Goal: Information Seeking & Learning: Learn about a topic

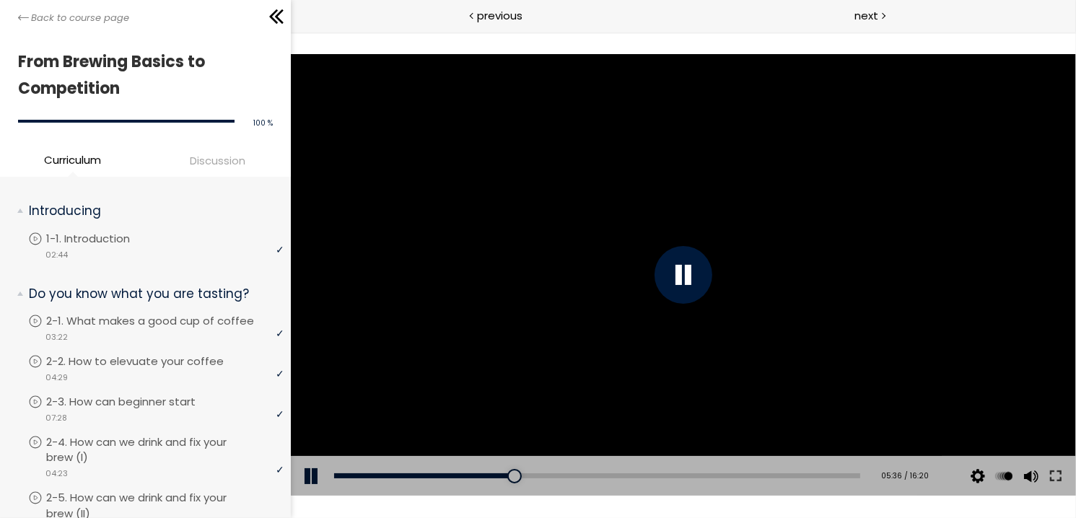
click at [487, 186] on div at bounding box center [682, 275] width 785 height 442
drag, startPoint x: 510, startPoint y: 468, endPoint x: 297, endPoint y: 494, distance: 215.1
click at [297, 494] on div "Add chapter 00:00 00:00 / 16:20 Subtitles None Auto 1080p 720p 540p 360p 224p x…" at bounding box center [682, 476] width 785 height 40
click at [1055, 474] on button at bounding box center [1055, 476] width 26 height 40
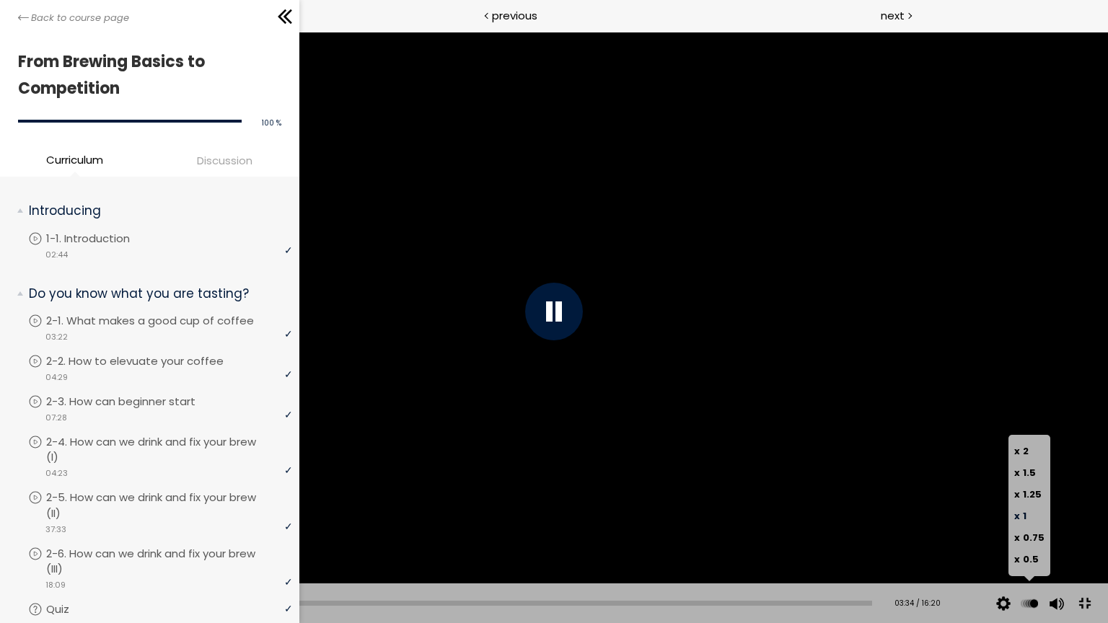
click at [1036, 517] on button at bounding box center [1030, 604] width 22 height 40
click at [1037, 517] on span "0.75" at bounding box center [1034, 538] width 22 height 14
click at [1027, 511] on span "1" at bounding box center [1025, 516] width 4 height 14
click at [746, 366] on div at bounding box center [554, 311] width 1108 height 623
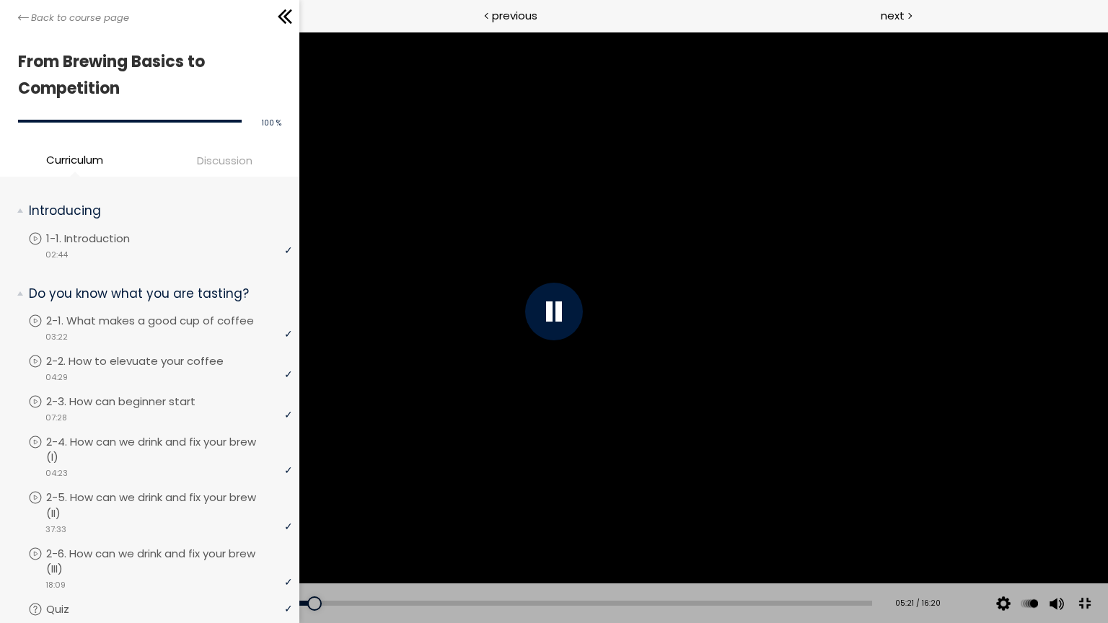
click at [423, 240] on div at bounding box center [554, 311] width 1108 height 623
click at [396, 490] on div at bounding box center [554, 311] width 1108 height 623
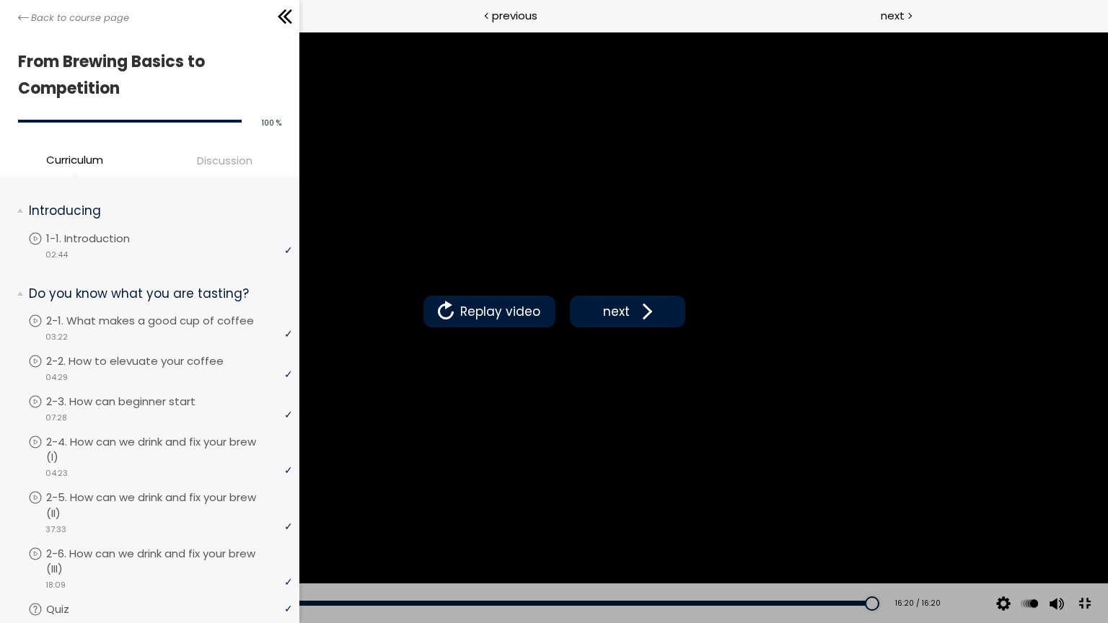
click at [1075, 517] on button at bounding box center [1084, 604] width 32 height 32
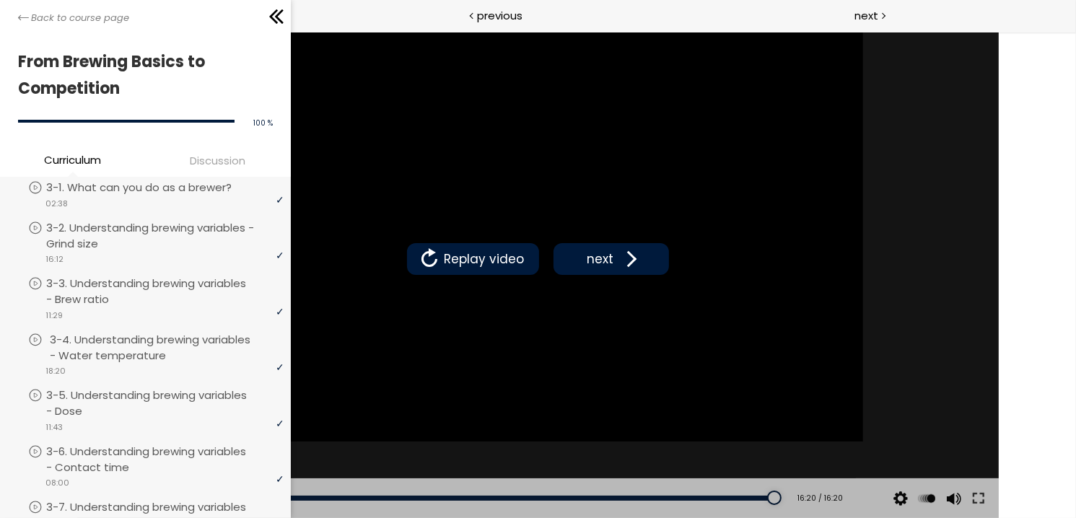
scroll to position [505, 0]
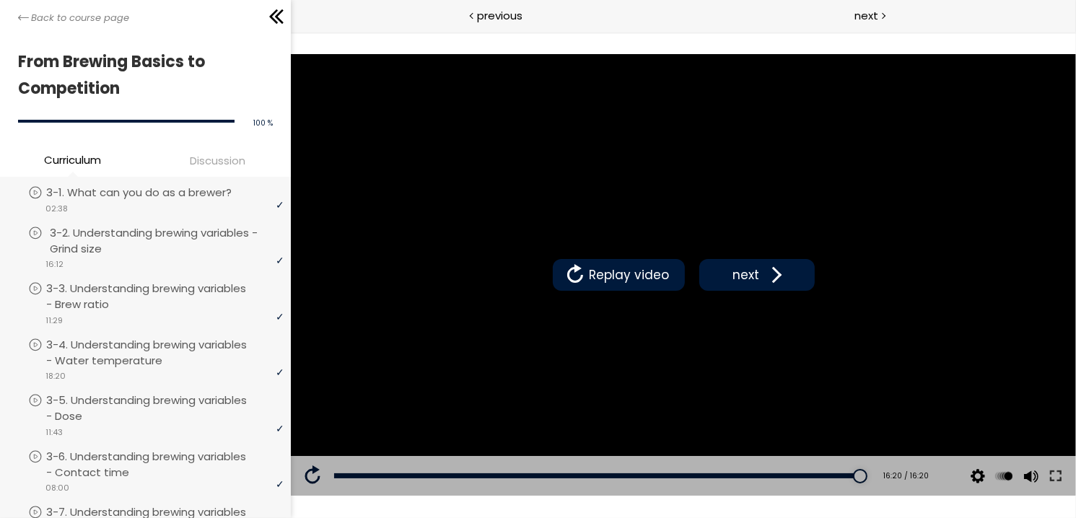
click at [133, 257] on p "3-2. Understanding brewing variables - Grind size" at bounding box center [168, 241] width 237 height 32
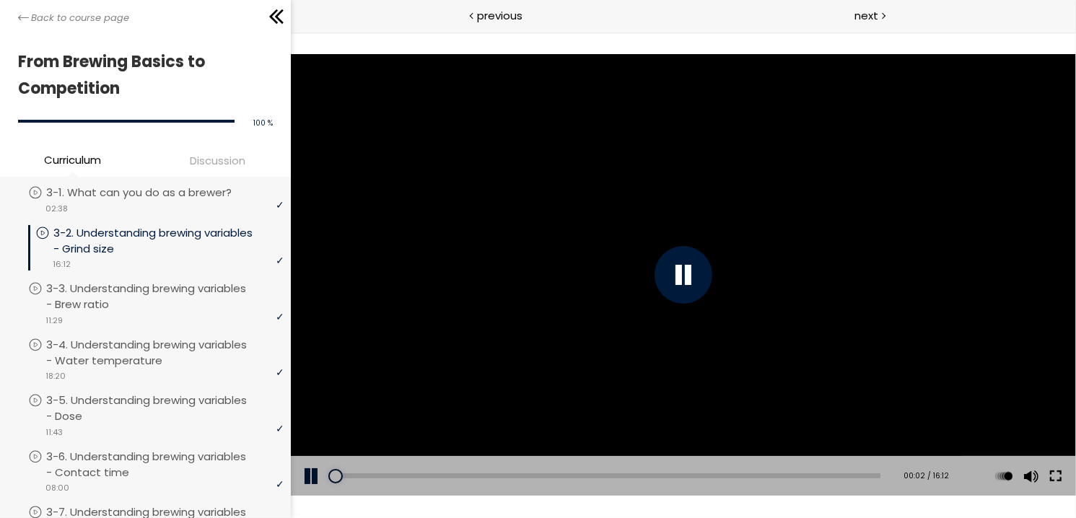
click at [1053, 474] on button at bounding box center [1055, 476] width 26 height 40
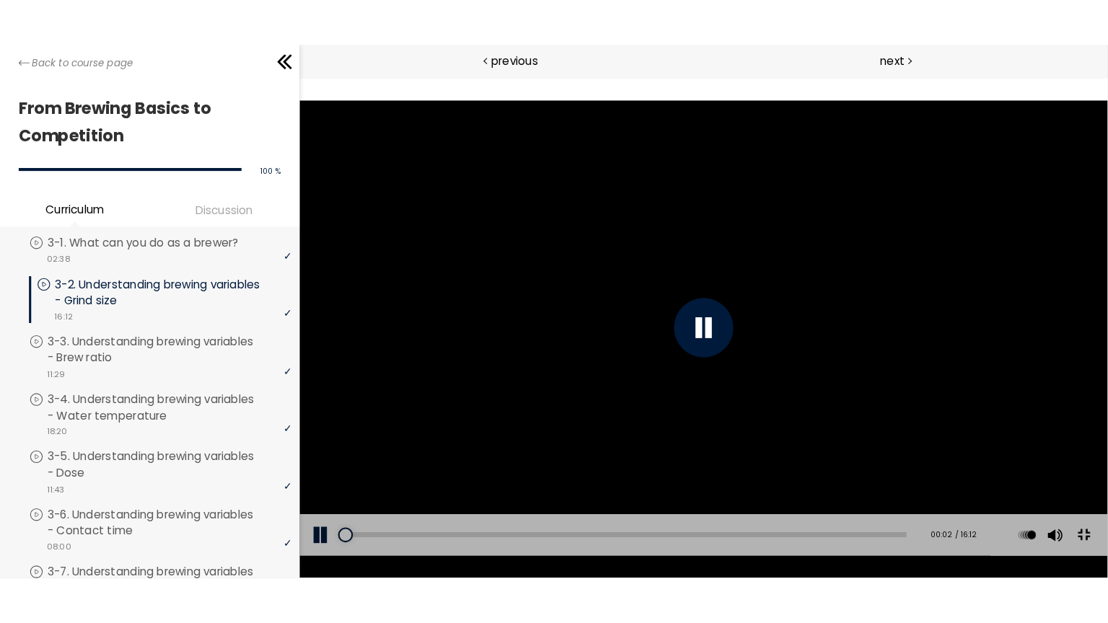
scroll to position [488, 0]
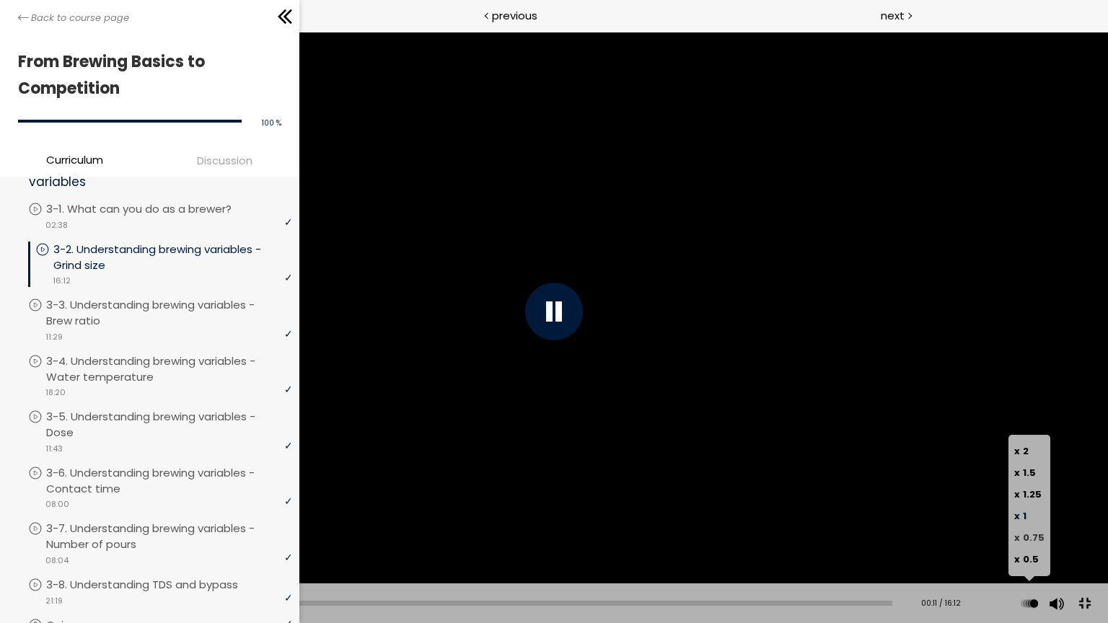
click at [1032, 517] on span "0.75" at bounding box center [1034, 538] width 22 height 14
click at [1057, 517] on div at bounding box center [1055, 541] width 19 height 58
click at [858, 333] on div at bounding box center [554, 311] width 1108 height 623
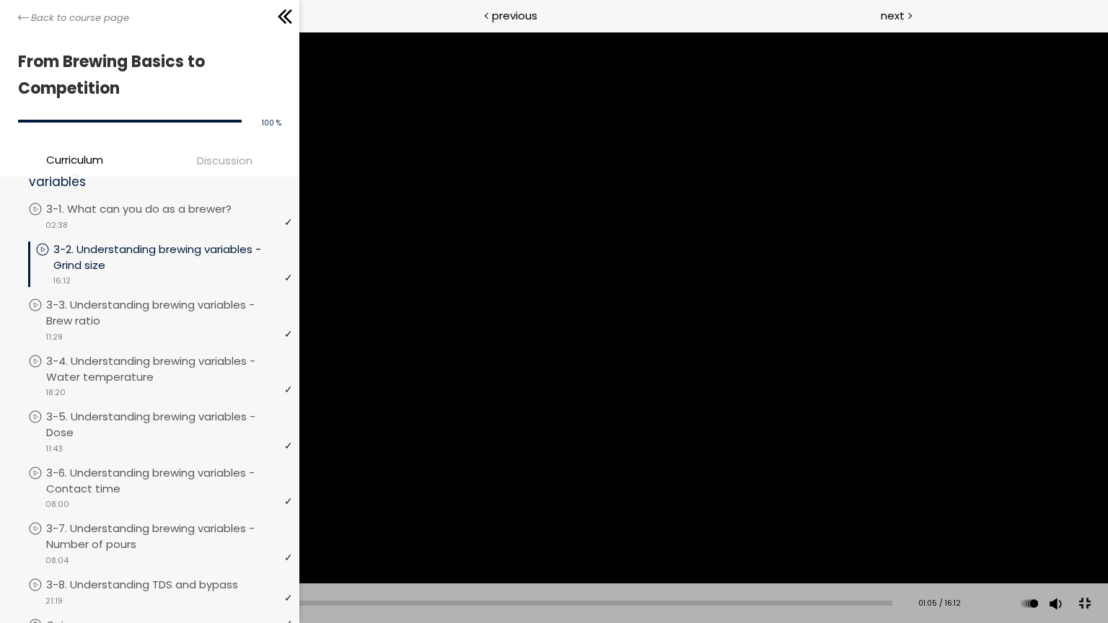
click at [938, 259] on div at bounding box center [554, 311] width 1108 height 623
click at [869, 421] on div at bounding box center [554, 311] width 1108 height 623
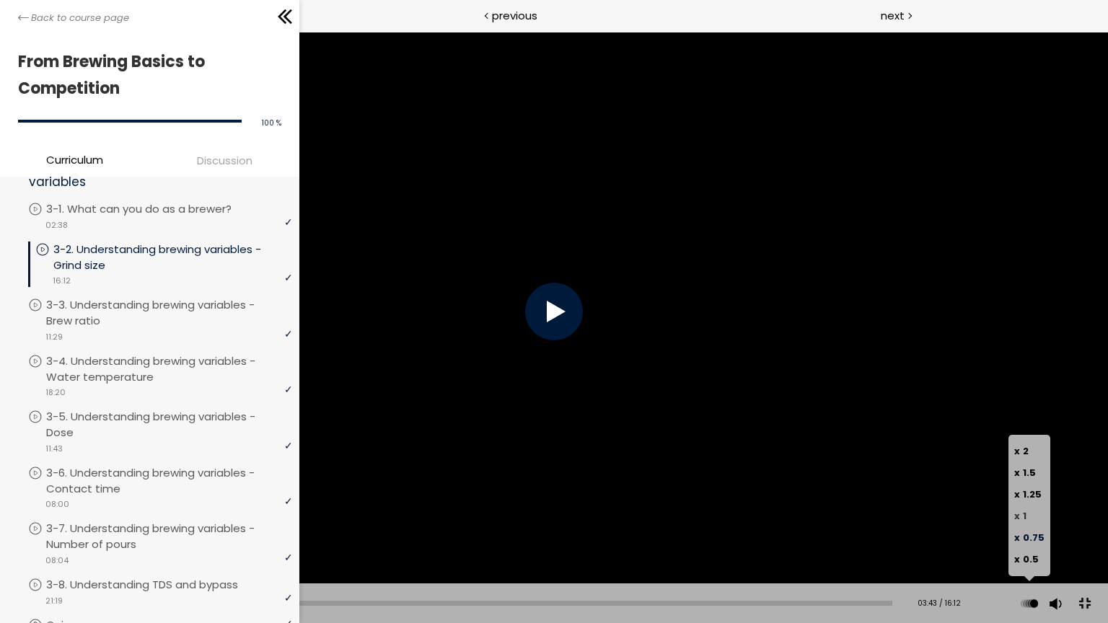
click at [1030, 517] on label "x 1" at bounding box center [1029, 517] width 30 height 22
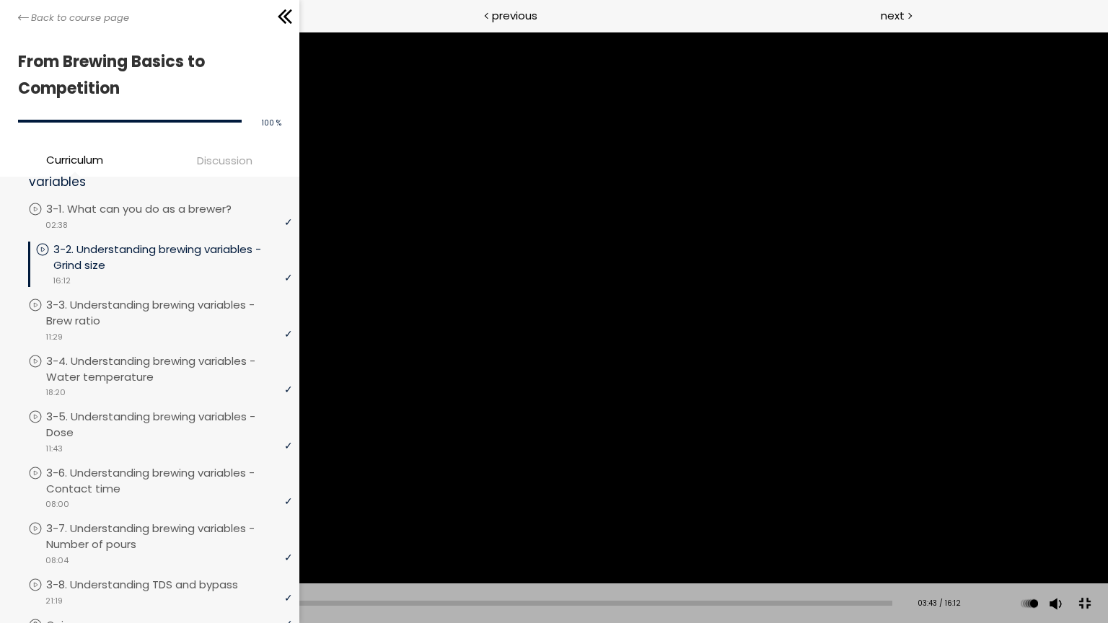
click at [464, 430] on div at bounding box center [554, 311] width 1108 height 623
click at [546, 297] on div at bounding box center [554, 312] width 58 height 58
drag, startPoint x: 445, startPoint y: 183, endPoint x: 424, endPoint y: 179, distance: 21.4
click at [426, 179] on div at bounding box center [554, 311] width 1108 height 623
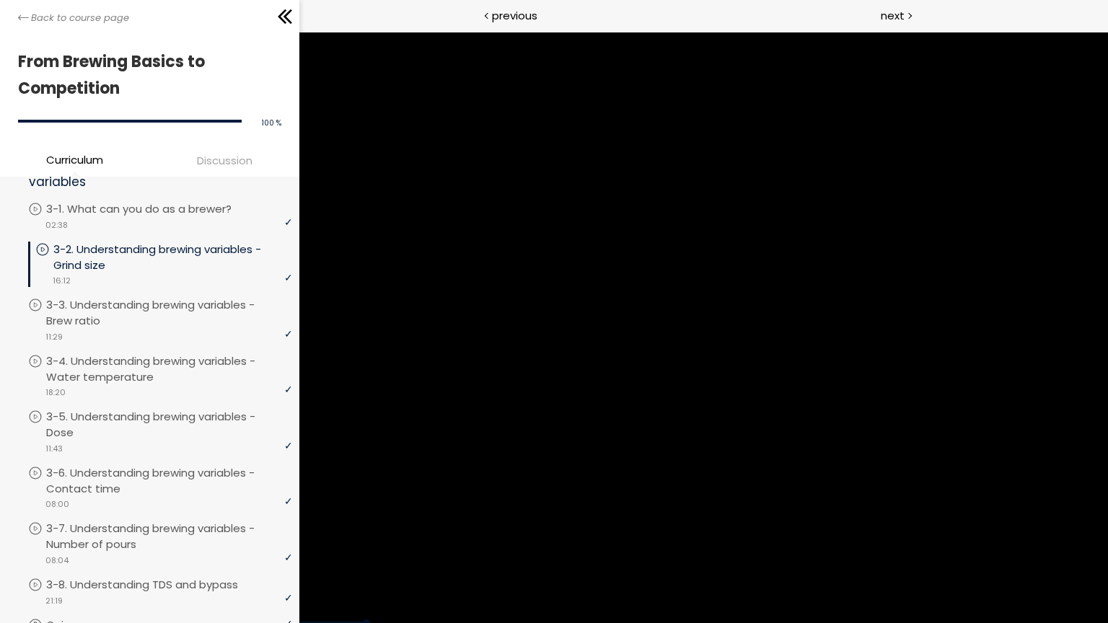
click at [651, 517] on div "Add chapter 09:24" at bounding box center [554, 623] width 1108 height 2
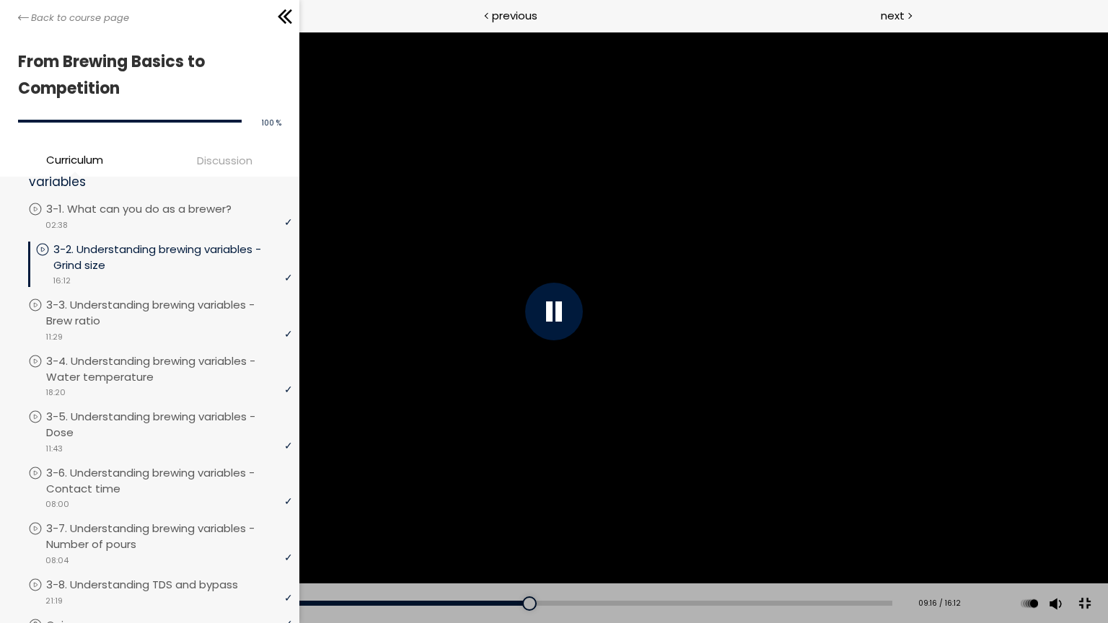
click at [651, 517] on div "Add chapter 09:31" at bounding box center [467, 604] width 849 height 40
click at [546, 300] on div at bounding box center [554, 312] width 58 height 58
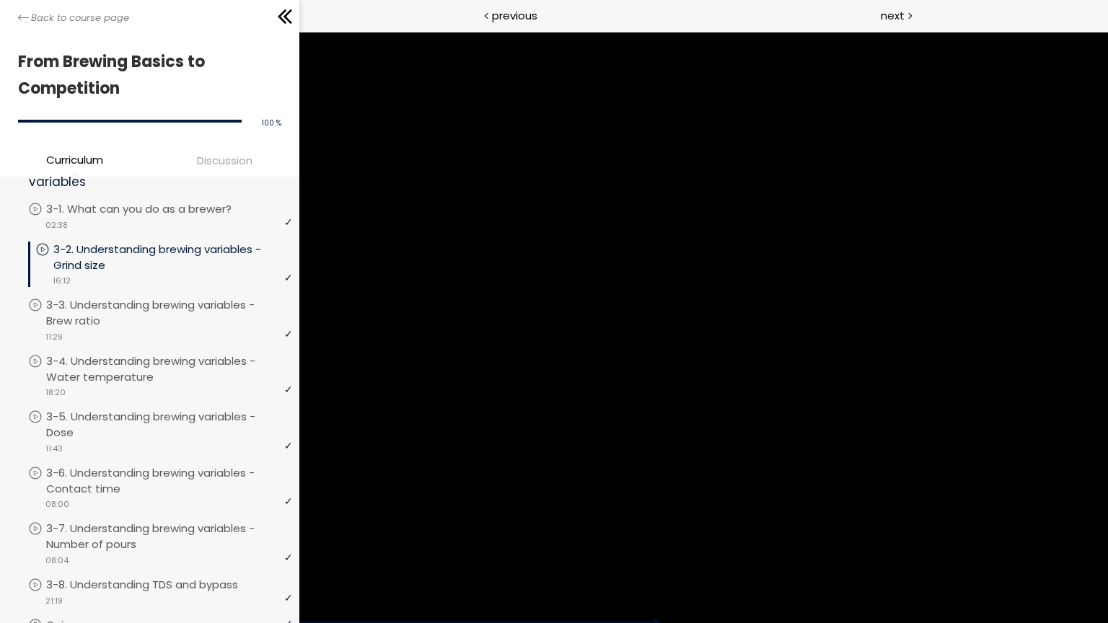
click at [557, 281] on div at bounding box center [554, 311] width 1108 height 623
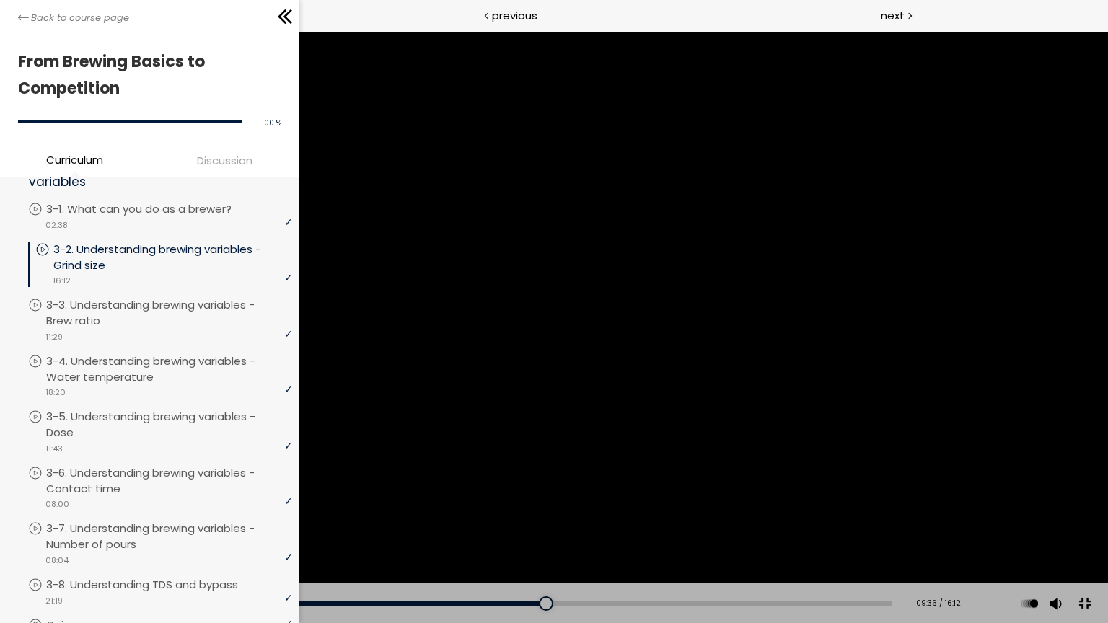
click at [557, 281] on div at bounding box center [554, 311] width 1108 height 623
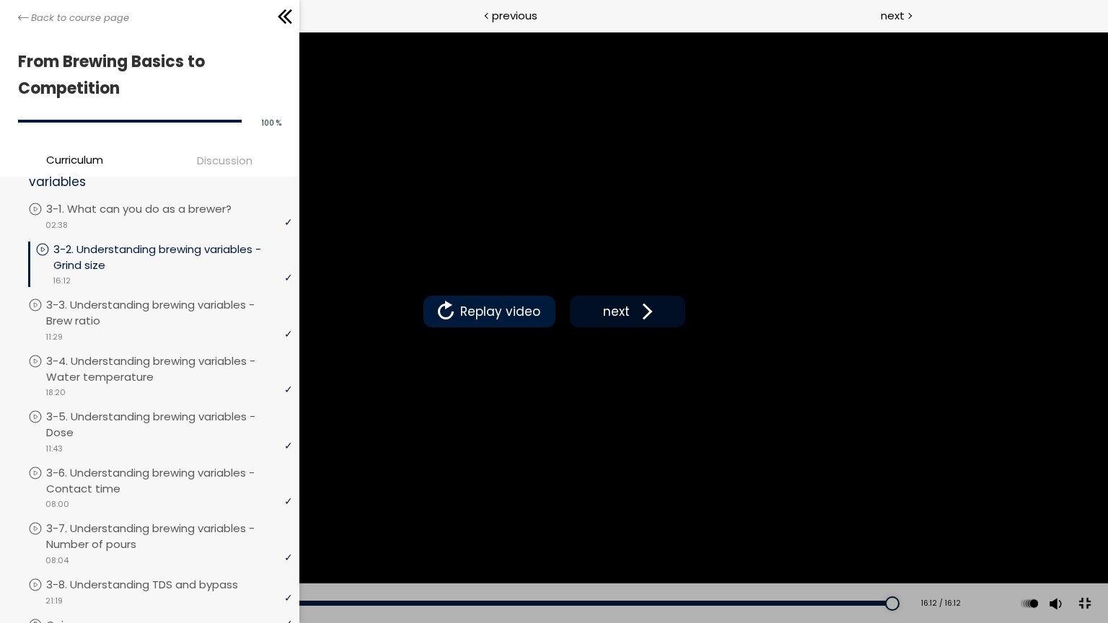
click at [623, 307] on span "next" at bounding box center [617, 311] width 34 height 19
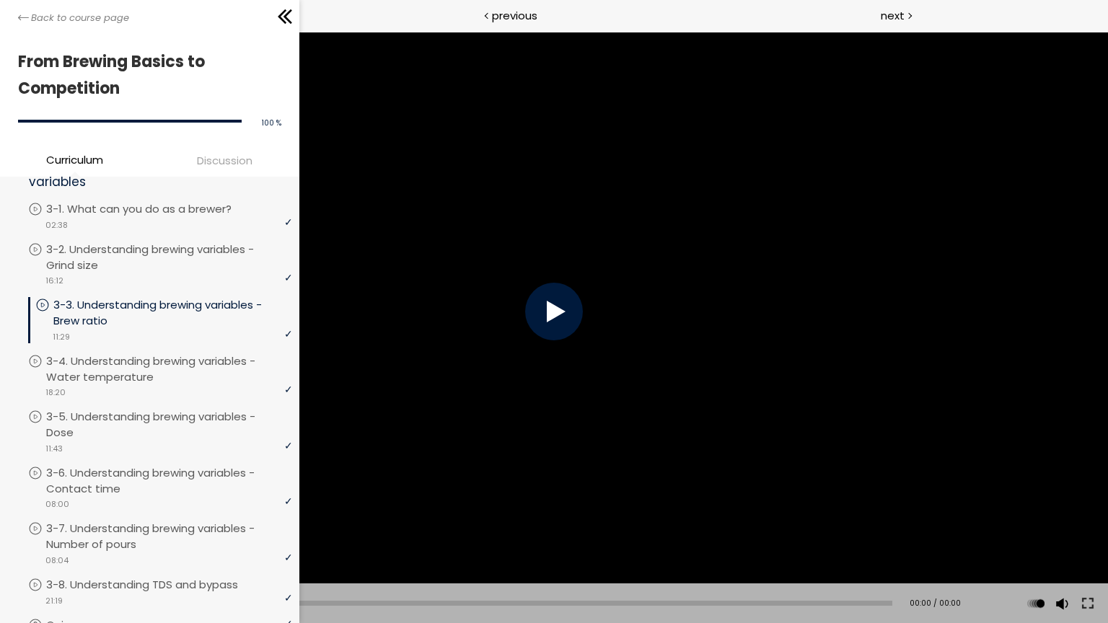
click at [560, 314] on div at bounding box center [554, 312] width 58 height 58
click at [559, 312] on div at bounding box center [554, 312] width 58 height 58
click at [558, 321] on div at bounding box center [554, 312] width 58 height 58
click at [558, 321] on div at bounding box center [554, 311] width 1108 height 623
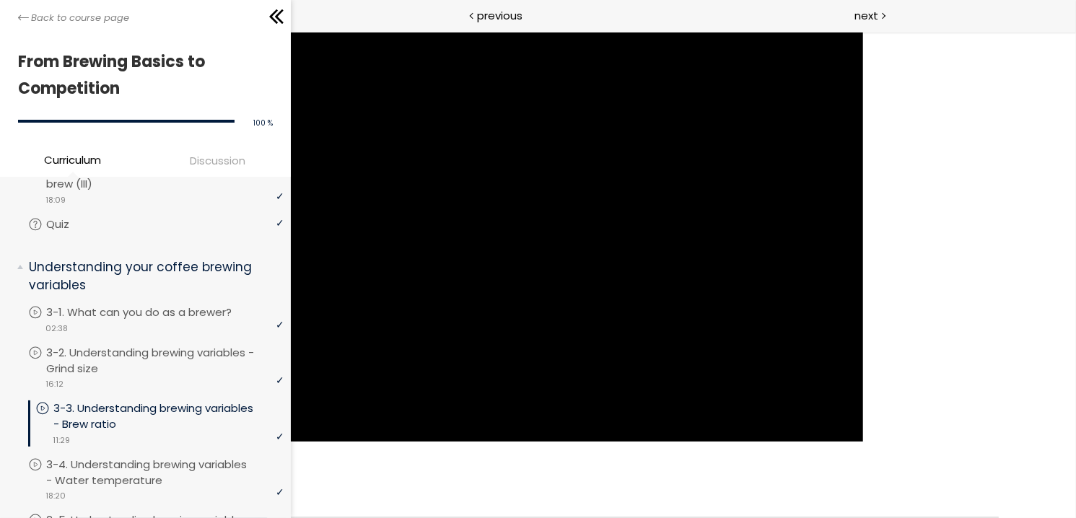
scroll to position [433, 0]
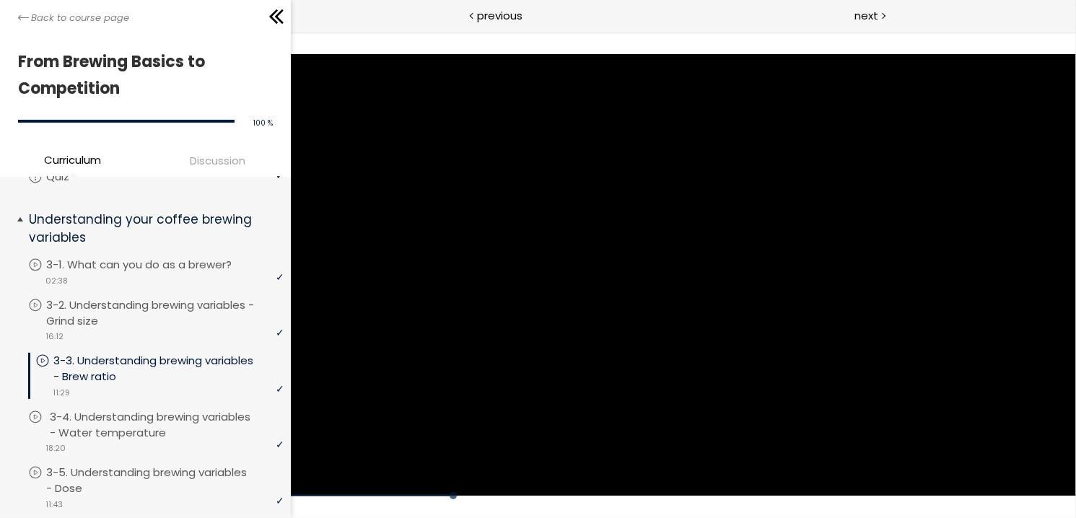
click at [106, 431] on p "3-4. Understanding brewing variables - Water temperature" at bounding box center [168, 425] width 237 height 32
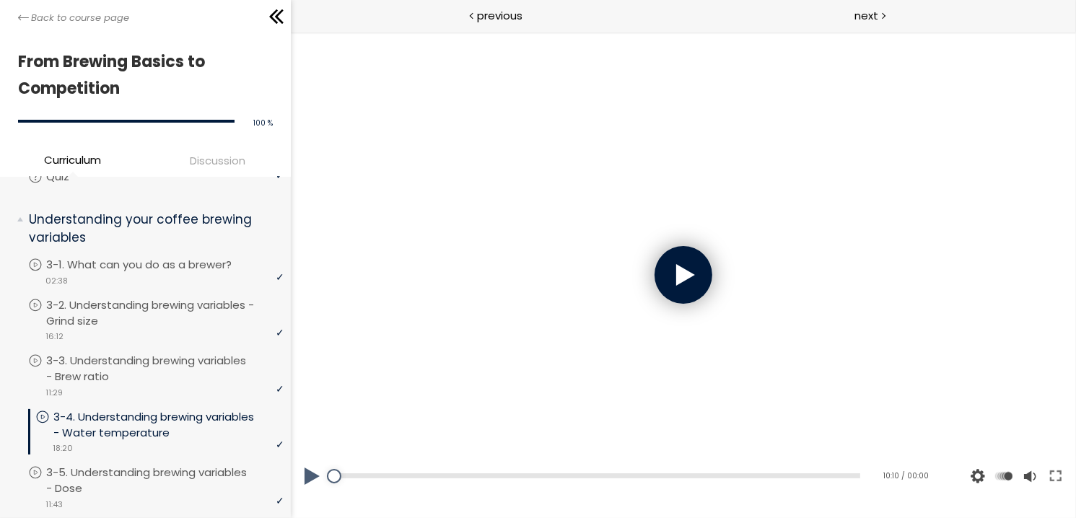
click at [717, 298] on div at bounding box center [682, 275] width 785 height 442
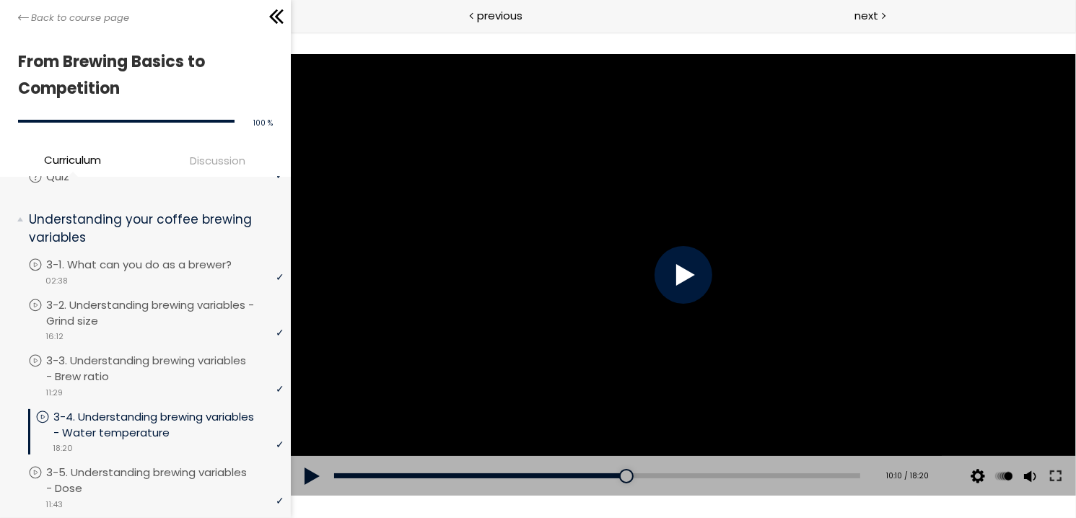
click at [696, 272] on div at bounding box center [683, 275] width 58 height 58
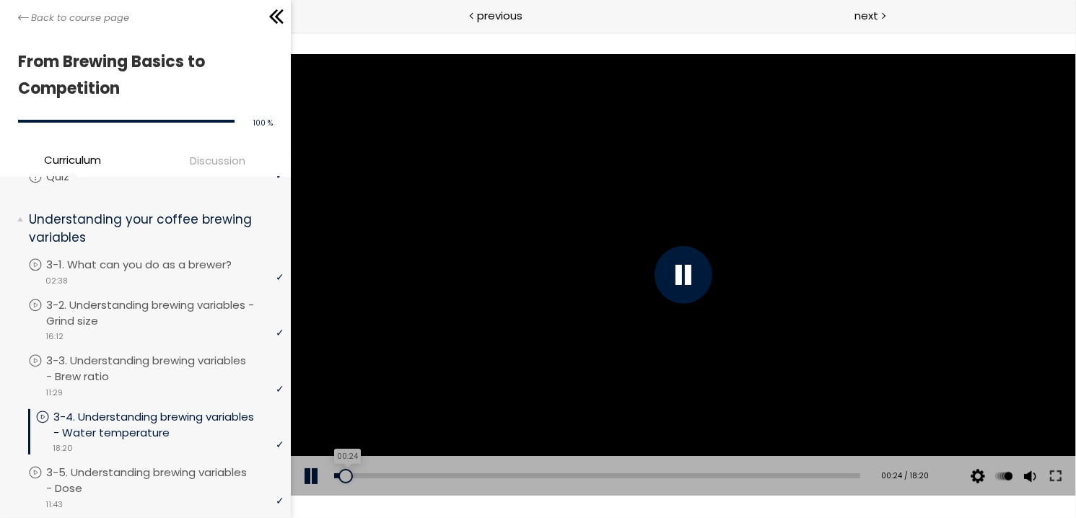
click at [345, 475] on div "00:24" at bounding box center [596, 475] width 526 height 5
click at [361, 471] on div "Add chapter 01:00" at bounding box center [596, 476] width 526 height 40
drag, startPoint x: 346, startPoint y: 474, endPoint x: 326, endPoint y: 480, distance: 20.3
click at [326, 480] on div "Add chapter 00:00 00:00 / 18:20 Subtitles None Auto 1080p 720p 540p 360p 224p x…" at bounding box center [682, 476] width 785 height 40
click at [1058, 473] on button at bounding box center [1055, 476] width 26 height 40
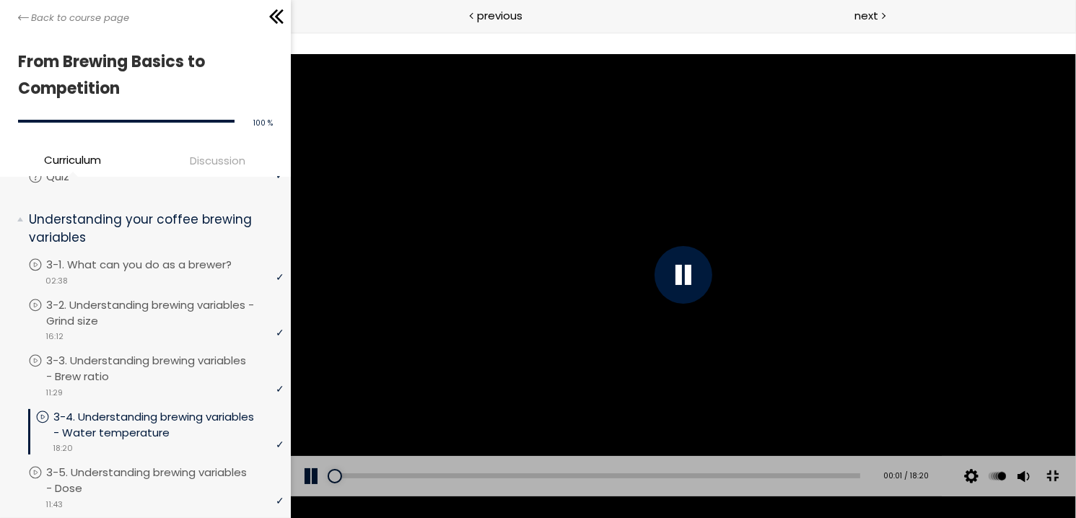
scroll to position [417, 0]
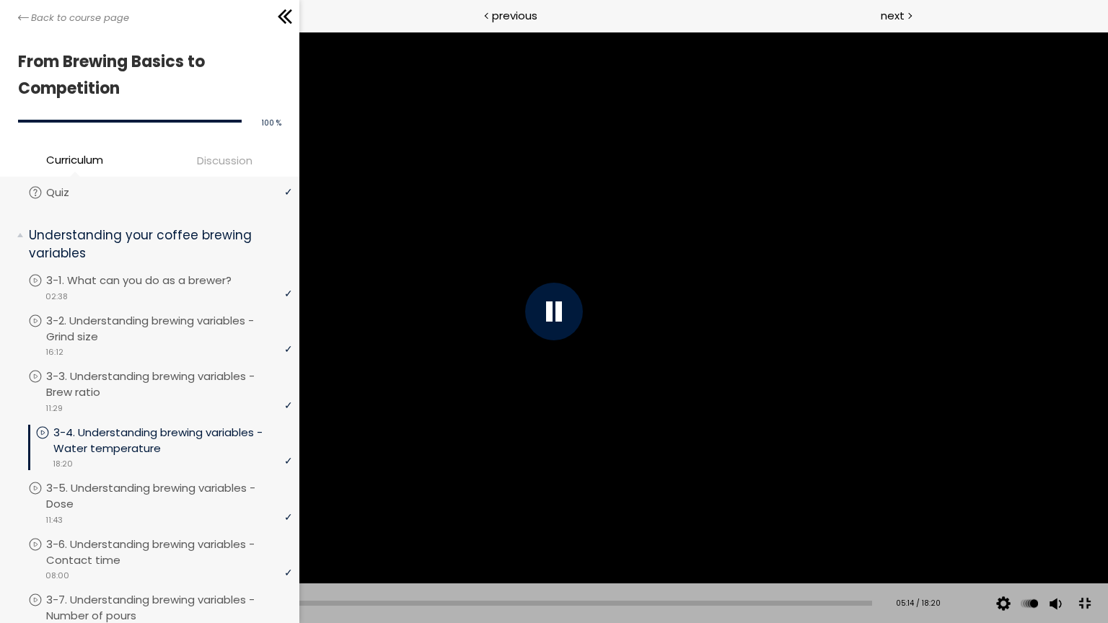
click at [1075, 517] on div at bounding box center [554, 311] width 1108 height 623
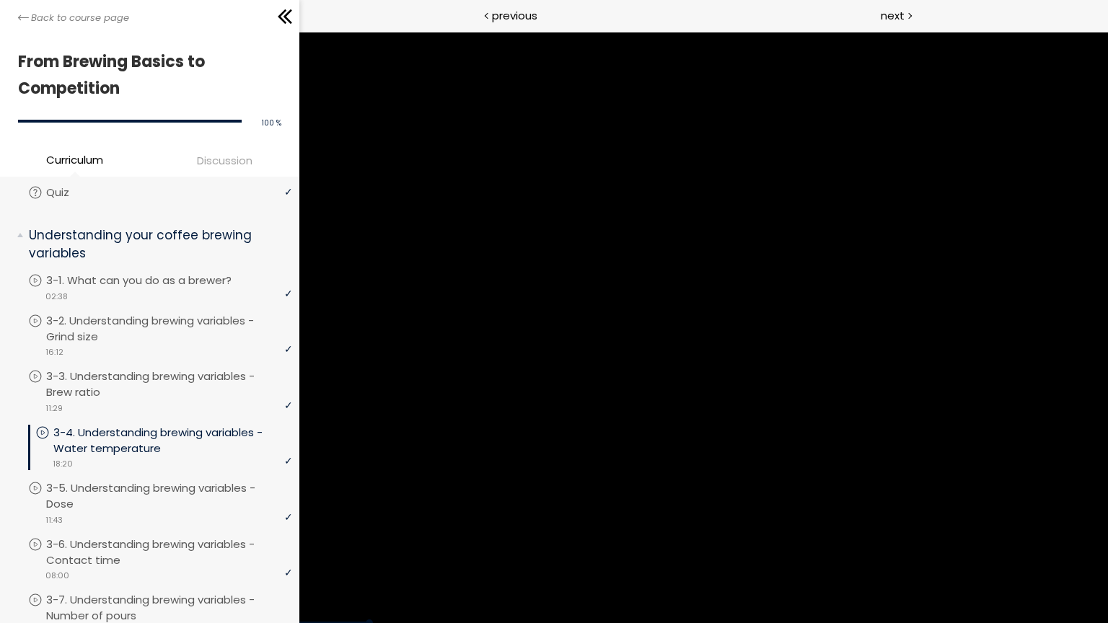
click at [1075, 517] on div at bounding box center [554, 311] width 1108 height 623
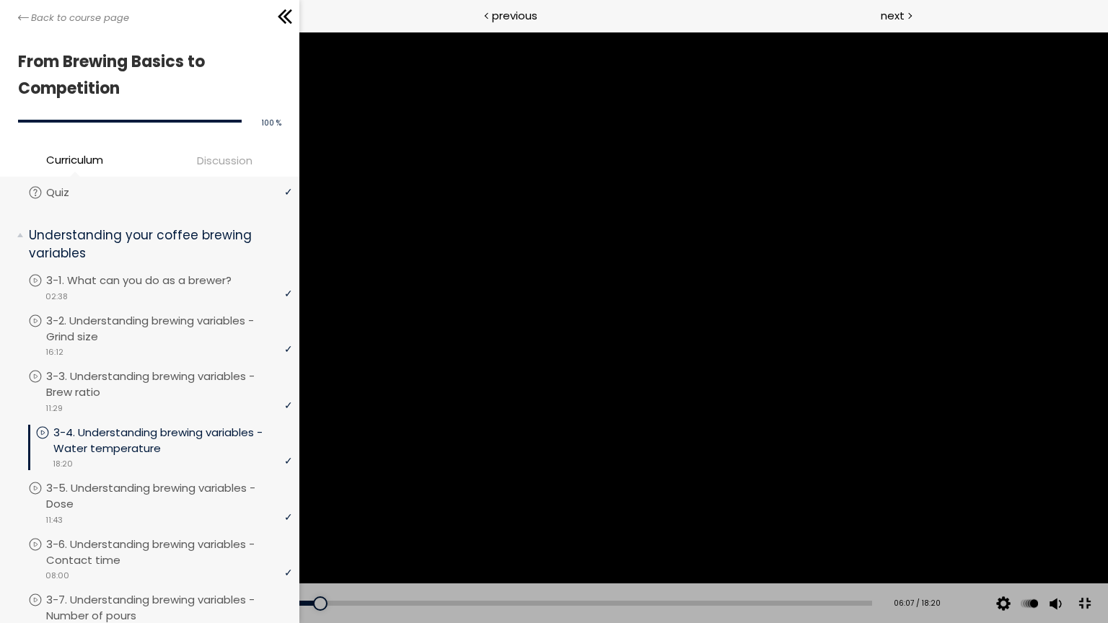
click at [1075, 517] on div at bounding box center [554, 311] width 1108 height 623
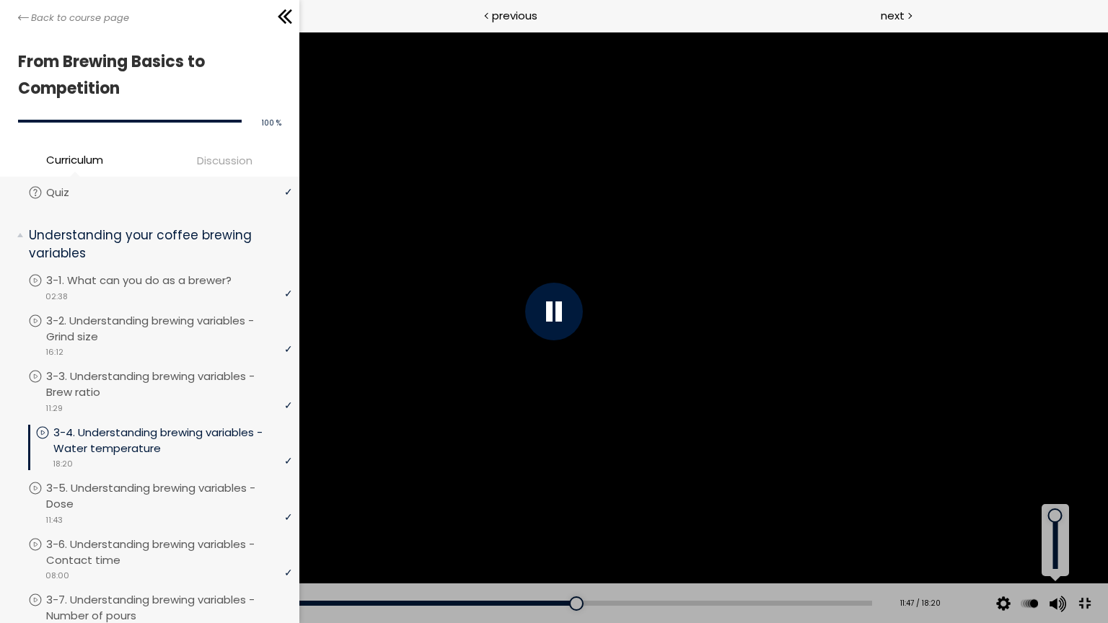
drag, startPoint x: 1056, startPoint y: 543, endPoint x: 1051, endPoint y: 508, distance: 35.0
click at [1055, 516] on div at bounding box center [1055, 516] width 0 height 0
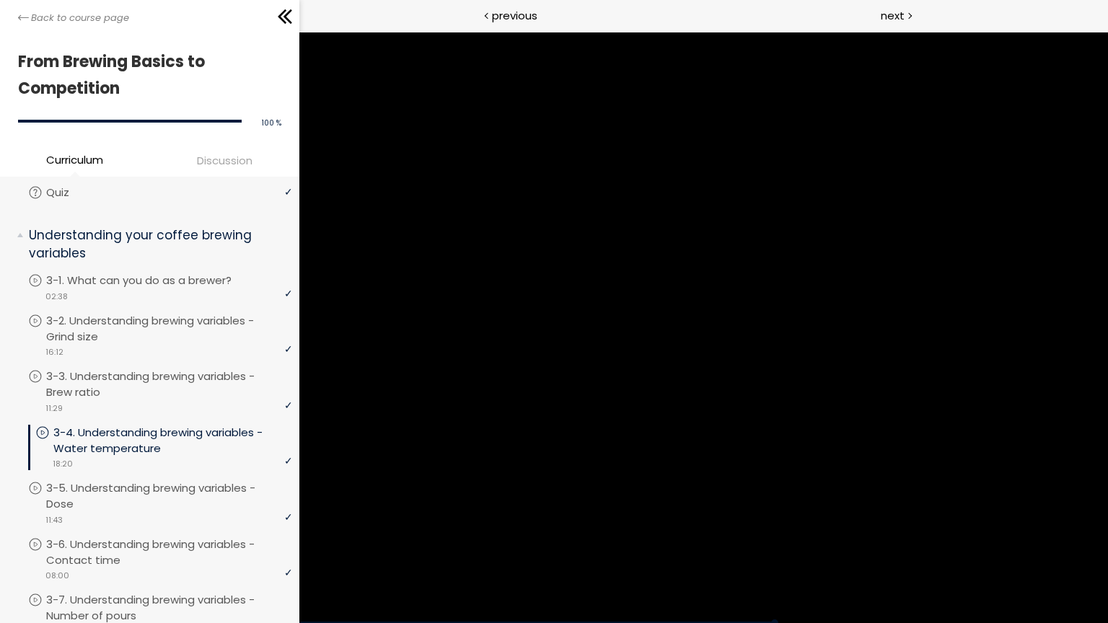
click at [755, 392] on div at bounding box center [554, 311] width 1108 height 623
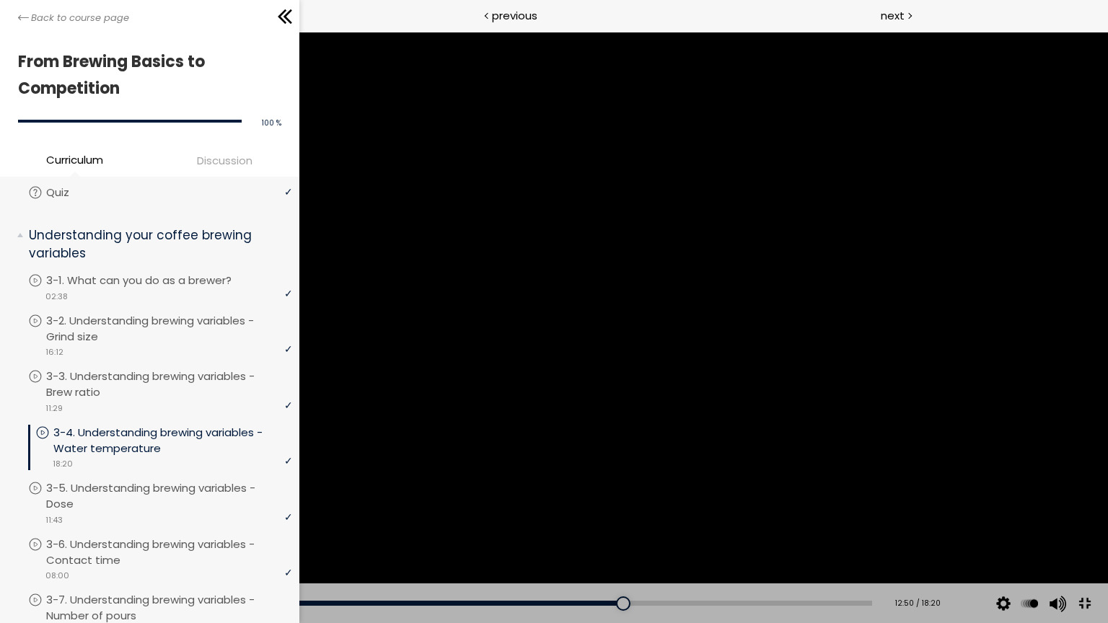
click at [755, 392] on div at bounding box center [554, 311] width 1108 height 623
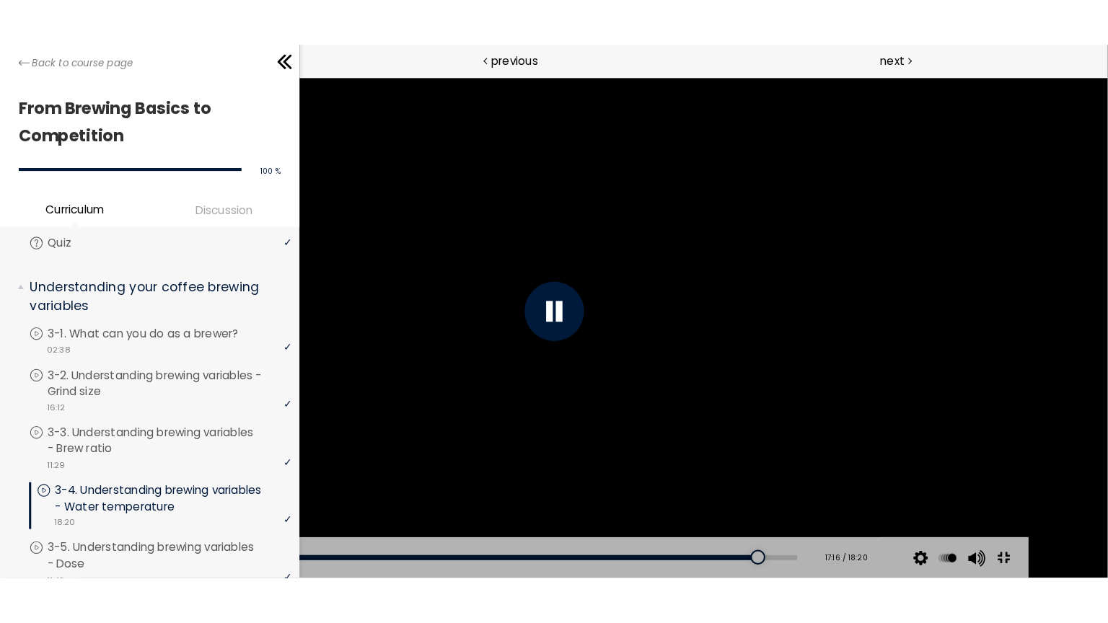
scroll to position [433, 0]
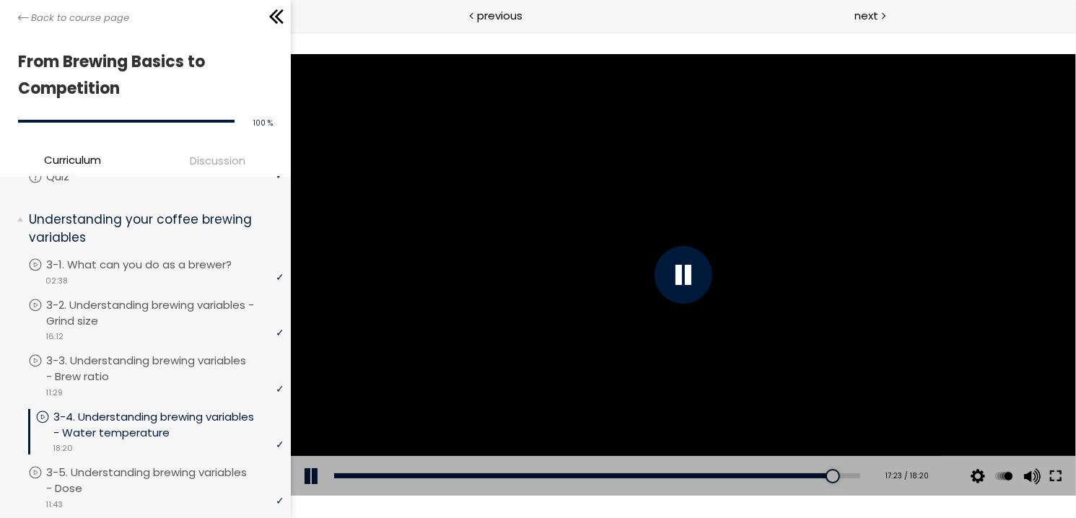
click at [1050, 475] on button at bounding box center [1055, 476] width 26 height 40
click at [1050, 477] on button at bounding box center [1055, 476] width 26 height 40
